Goal: Task Accomplishment & Management: Manage account settings

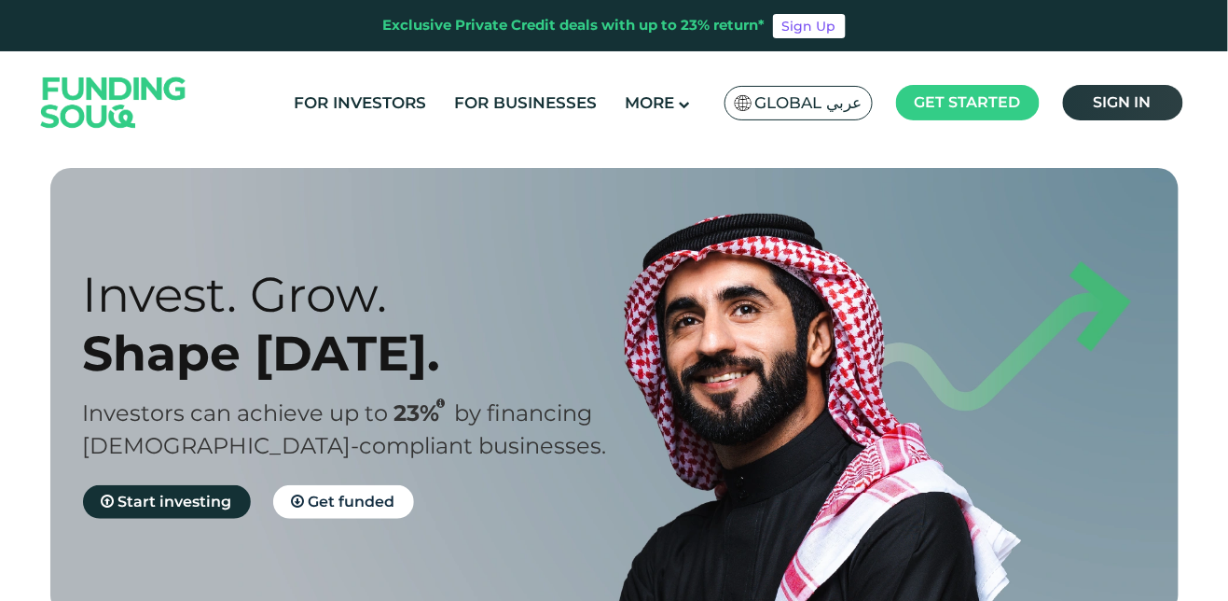
click at [1110, 109] on span "Sign in" at bounding box center [1123, 102] width 58 height 18
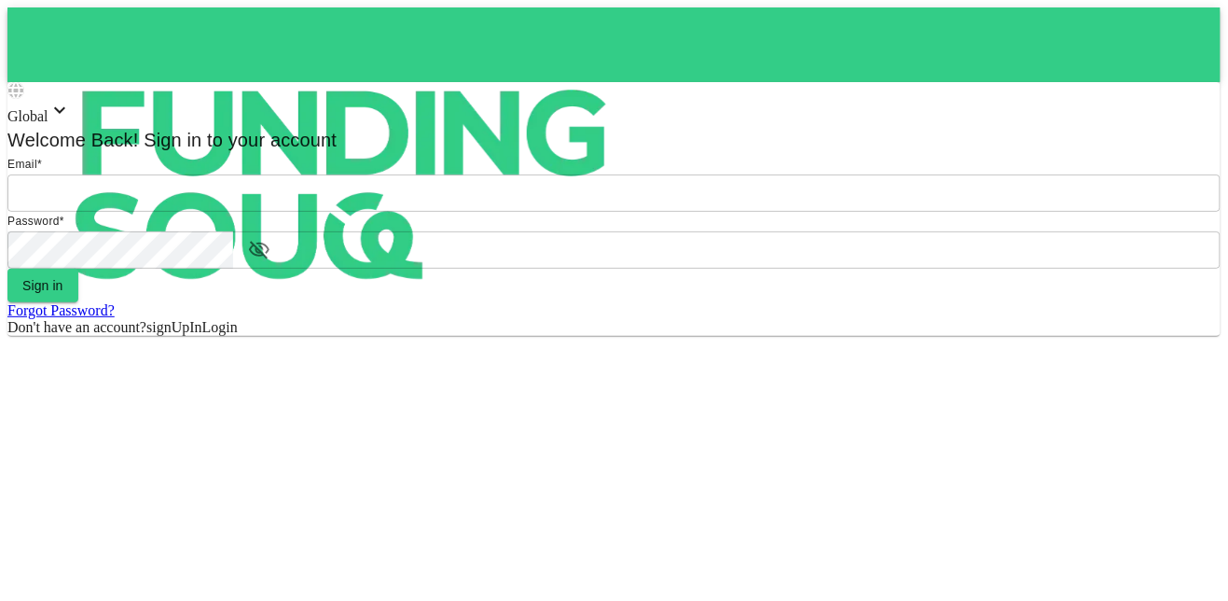
click at [632, 212] on input "email" at bounding box center [613, 192] width 1213 height 37
type input "mohamed.ayyash@gmail.com"
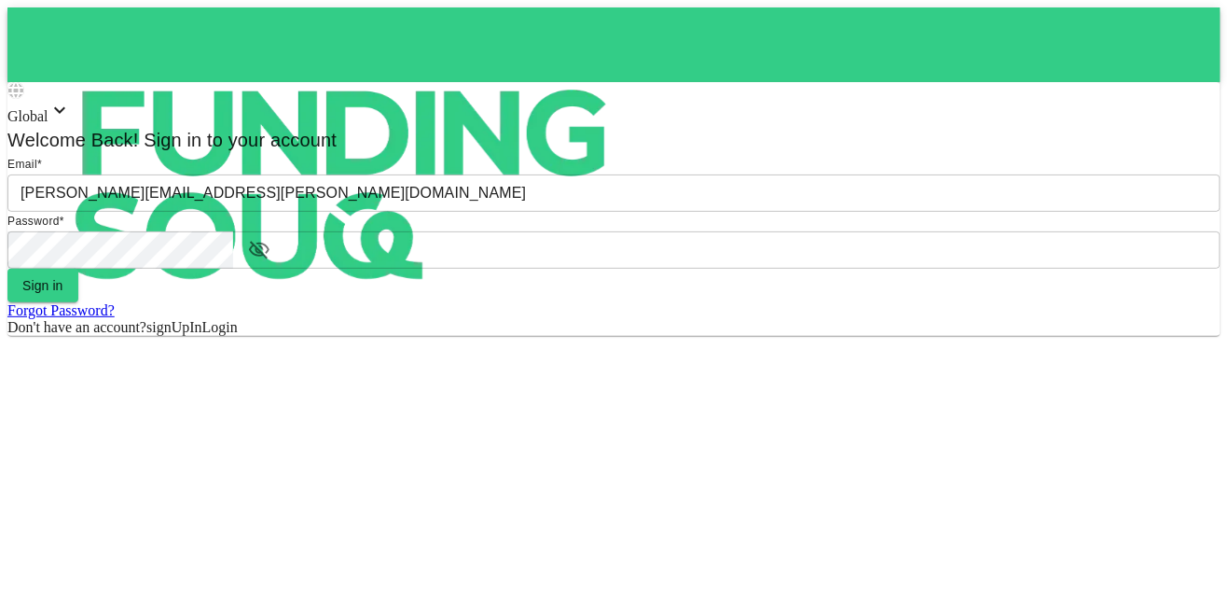
click at [7, 269] on button "Sign in" at bounding box center [42, 286] width 71 height 34
